Goal: Navigation & Orientation: Find specific page/section

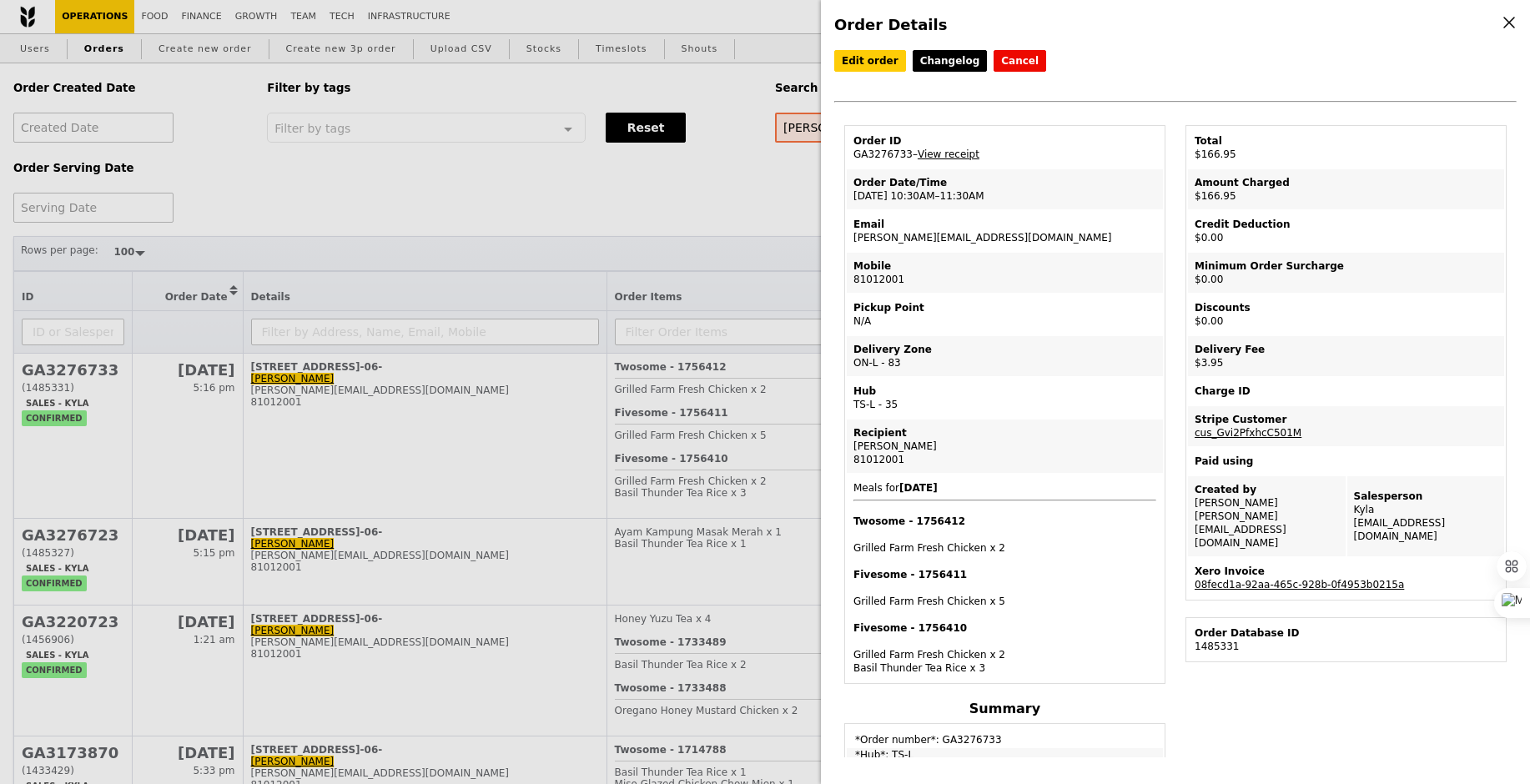
select select "100"
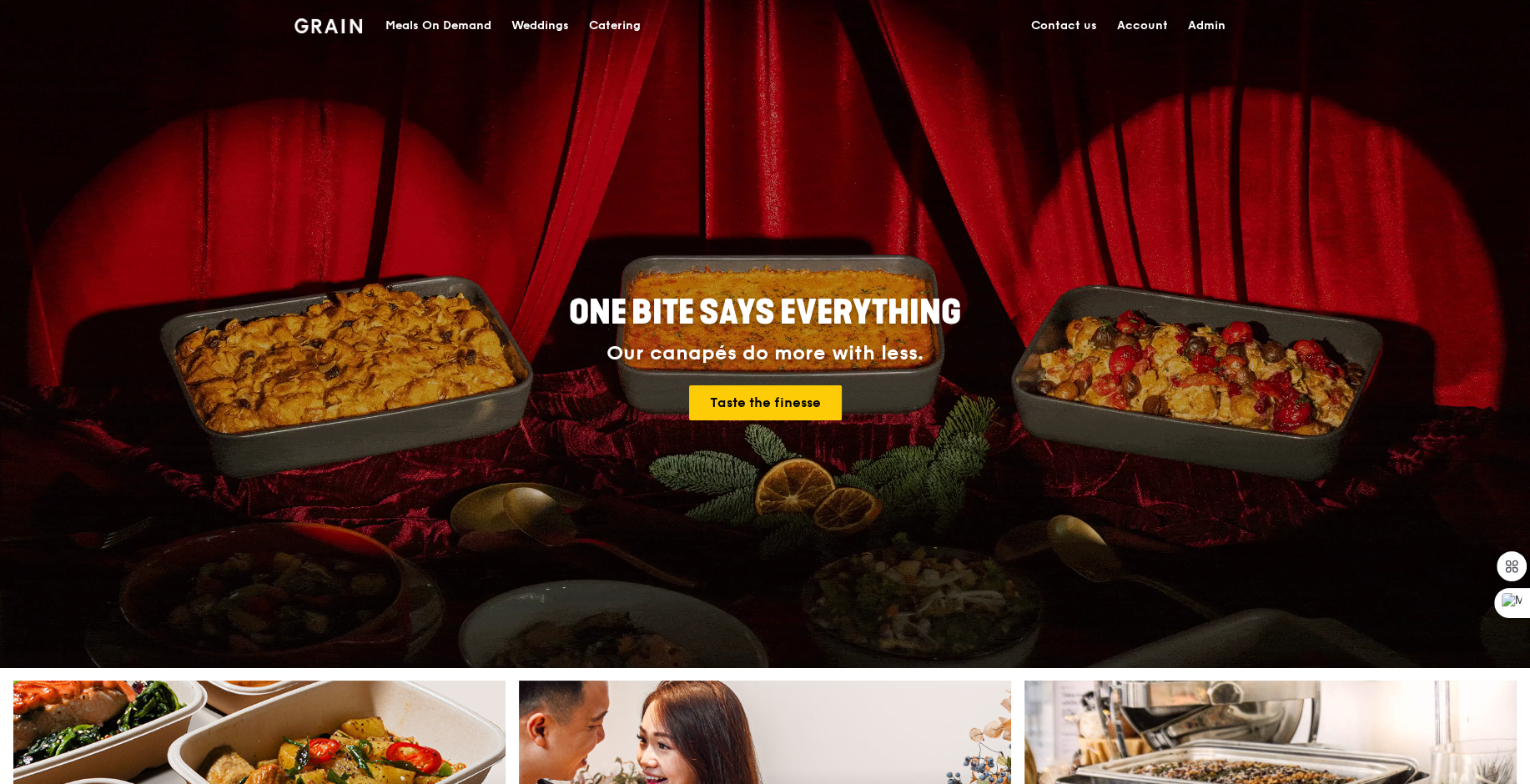
click at [442, 21] on div "Meals On Demand" at bounding box center [439, 26] width 106 height 50
